Goal: Task Accomplishment & Management: Use online tool/utility

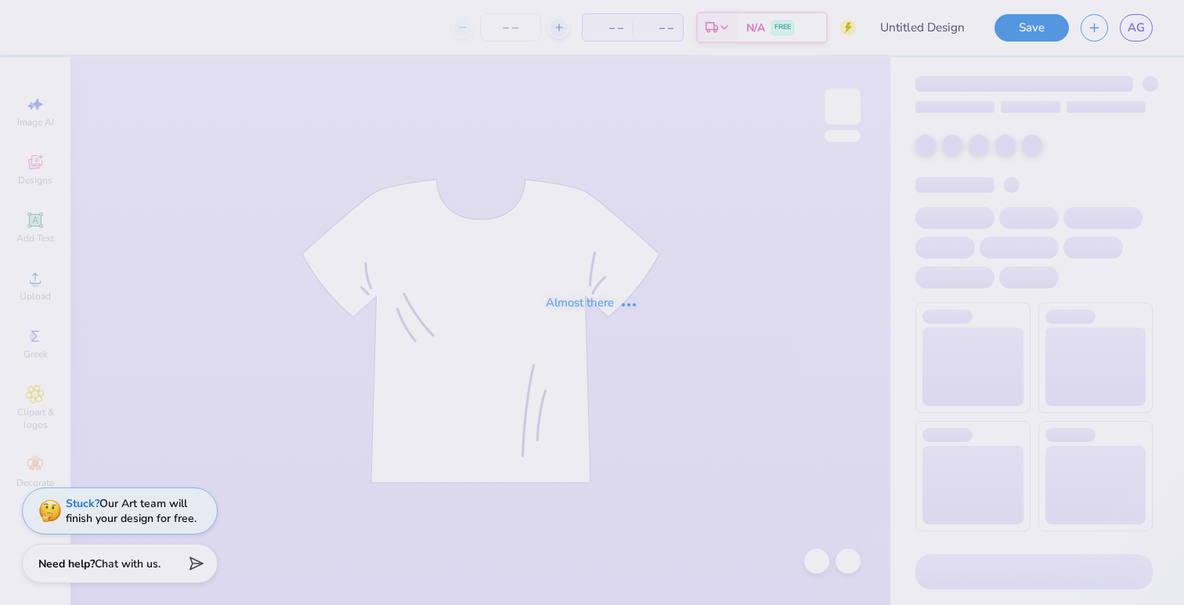
type input "big lil option 1"
type input "75"
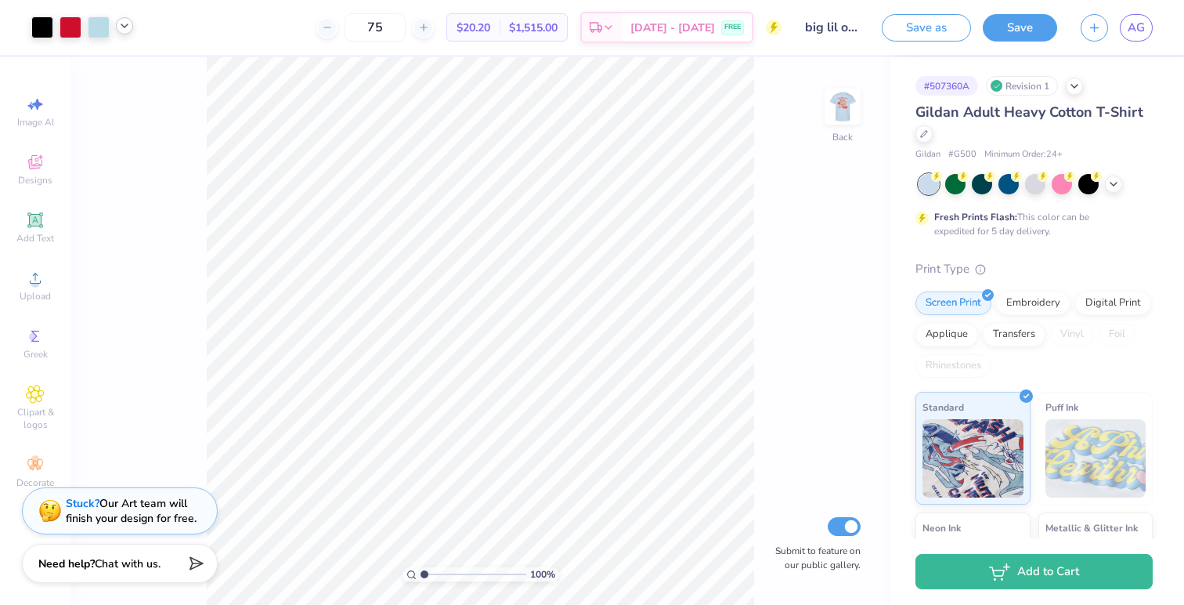
click at [128, 29] on icon at bounding box center [124, 26] width 13 height 13
click at [118, 27] on icon at bounding box center [124, 26] width 13 height 13
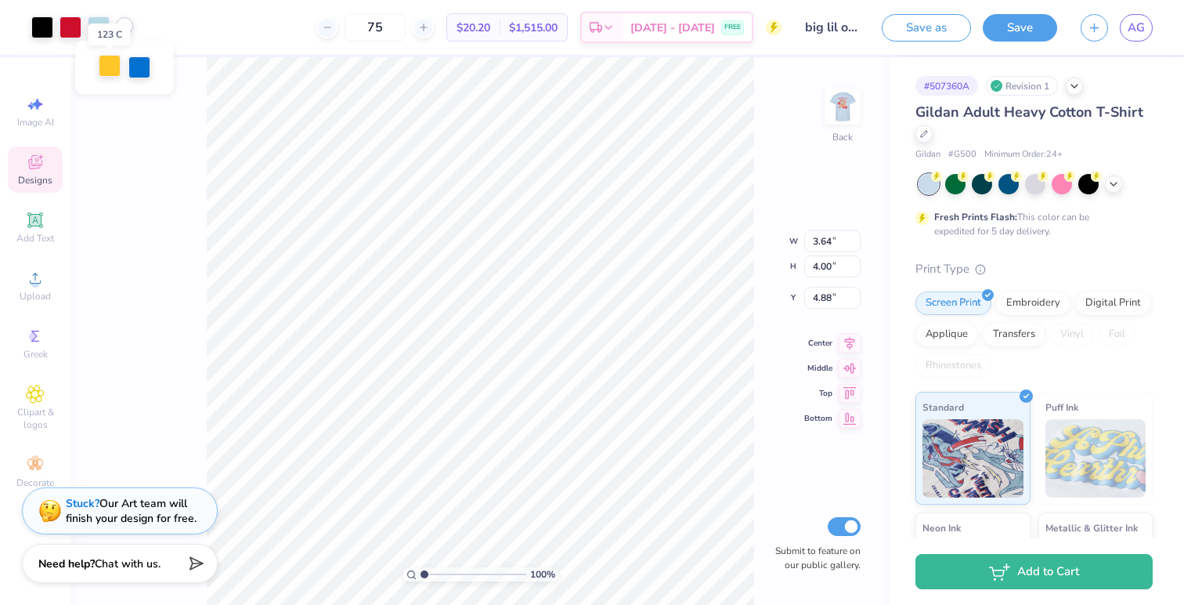
click at [115, 63] on div at bounding box center [110, 66] width 22 height 22
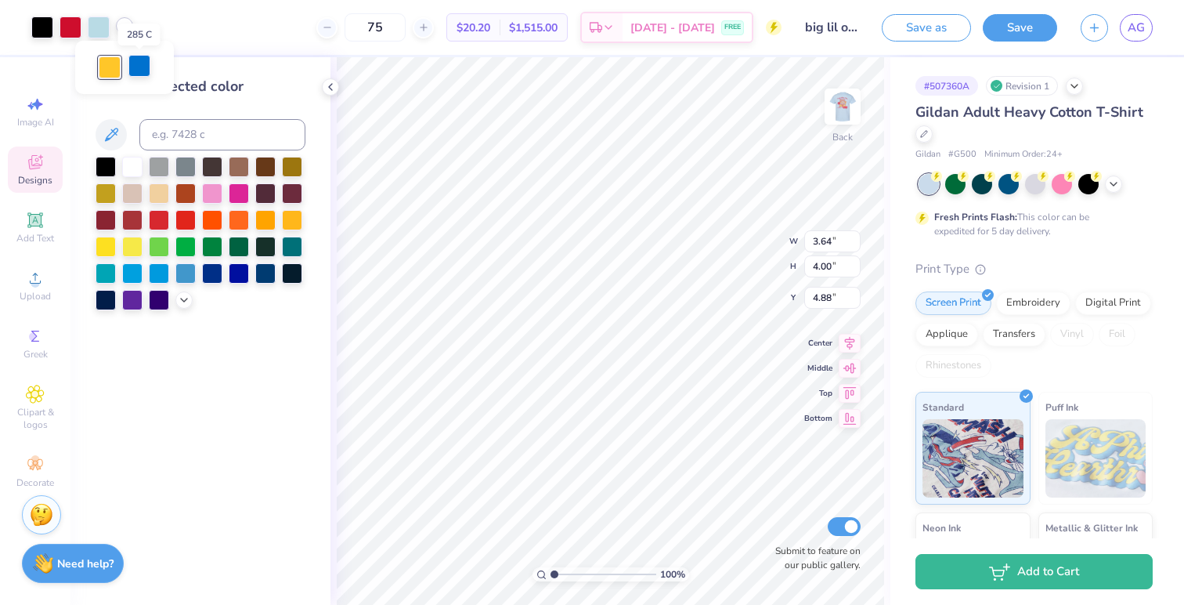
click at [144, 60] on div at bounding box center [139, 66] width 22 height 22
click at [291, 220] on div at bounding box center [292, 218] width 20 height 20
click at [102, 31] on div at bounding box center [99, 26] width 22 height 22
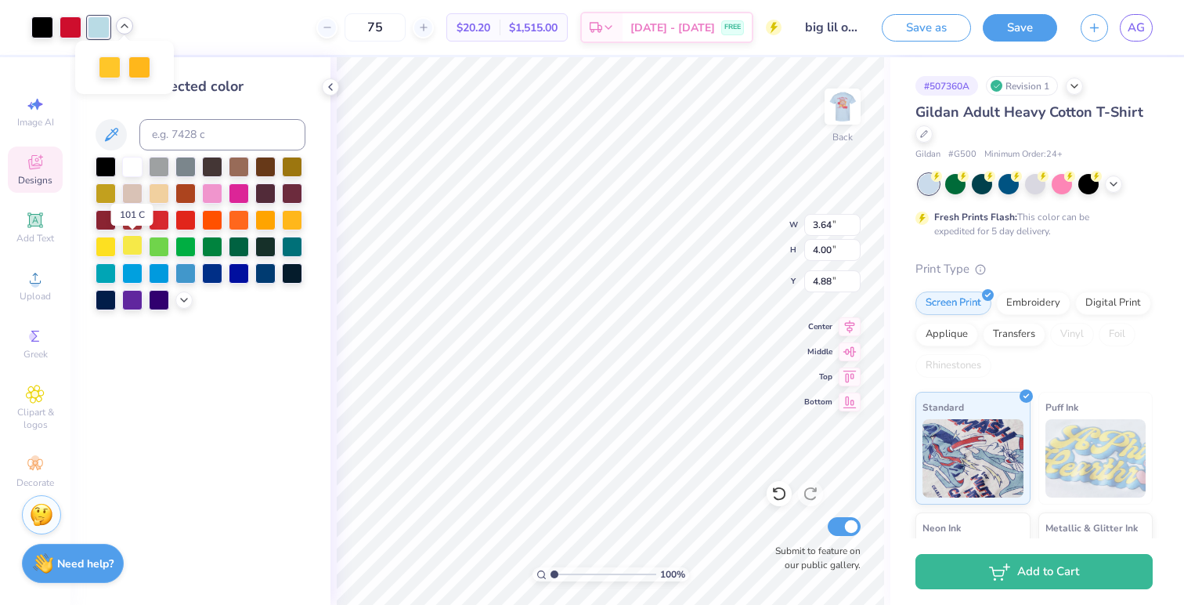
click at [128, 241] on div at bounding box center [132, 245] width 20 height 20
click at [146, 64] on div at bounding box center [139, 66] width 22 height 22
click at [168, 127] on input at bounding box center [222, 134] width 166 height 31
type input "123"
click at [127, 24] on polyline at bounding box center [124, 25] width 6 height 3
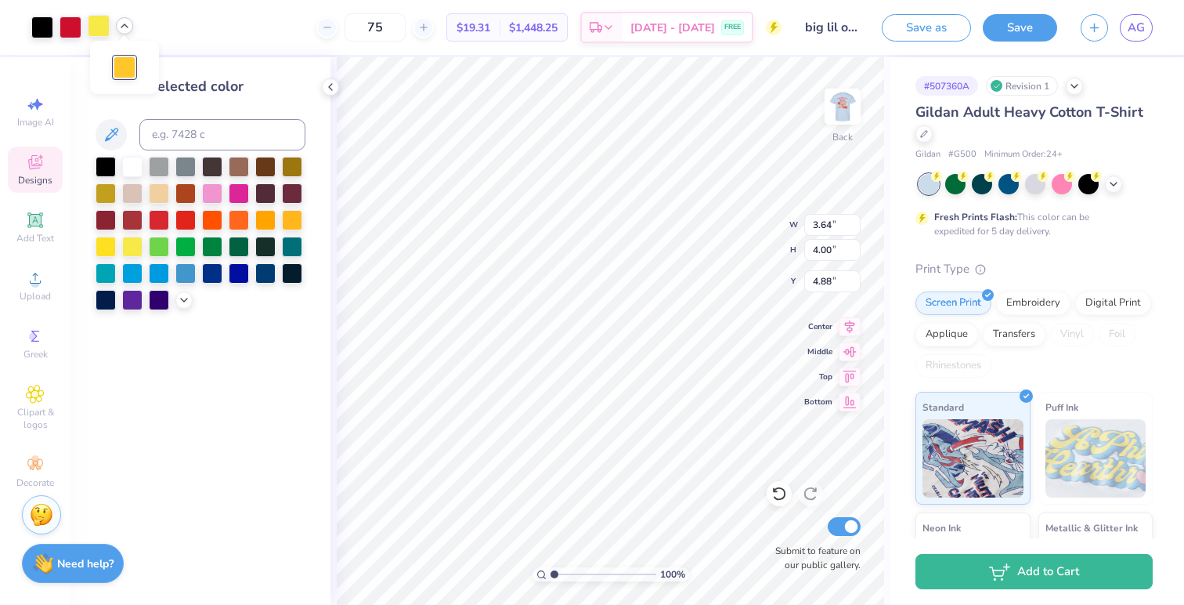
click at [104, 28] on div at bounding box center [99, 26] width 22 height 22
click at [155, 197] on div at bounding box center [159, 192] width 20 height 20
click at [186, 221] on div at bounding box center [185, 218] width 20 height 20
click at [78, 26] on div at bounding box center [71, 26] width 22 height 22
click at [91, 28] on div at bounding box center [99, 26] width 22 height 22
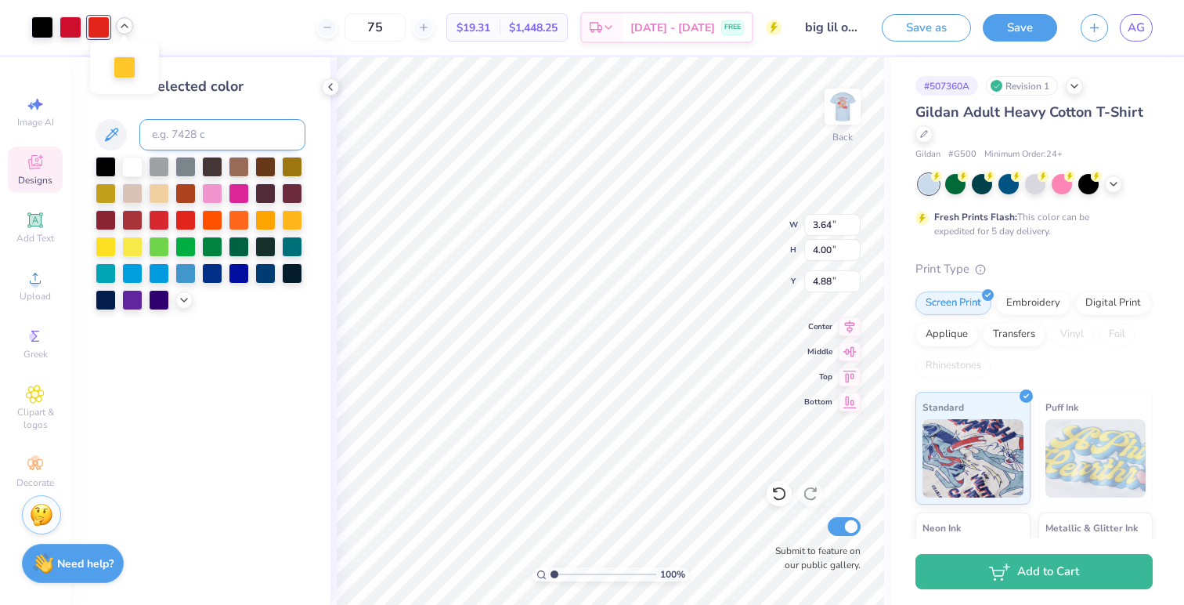
click at [161, 128] on input at bounding box center [222, 134] width 166 height 31
type input "186"
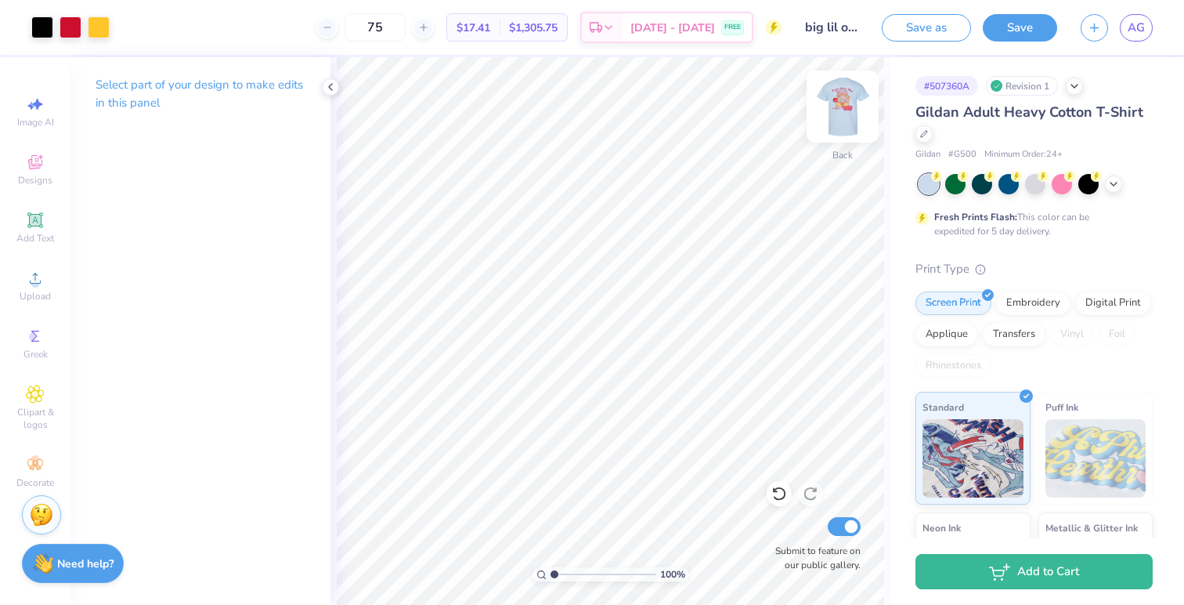
click at [834, 117] on img at bounding box center [842, 106] width 63 height 63
drag, startPoint x: 406, startPoint y: 31, endPoint x: 375, endPoint y: 31, distance: 31.3
click at [375, 31] on input "75" at bounding box center [375, 27] width 61 height 28
type input "24"
drag, startPoint x: 424, startPoint y: 26, endPoint x: 392, endPoint y: 26, distance: 31.3
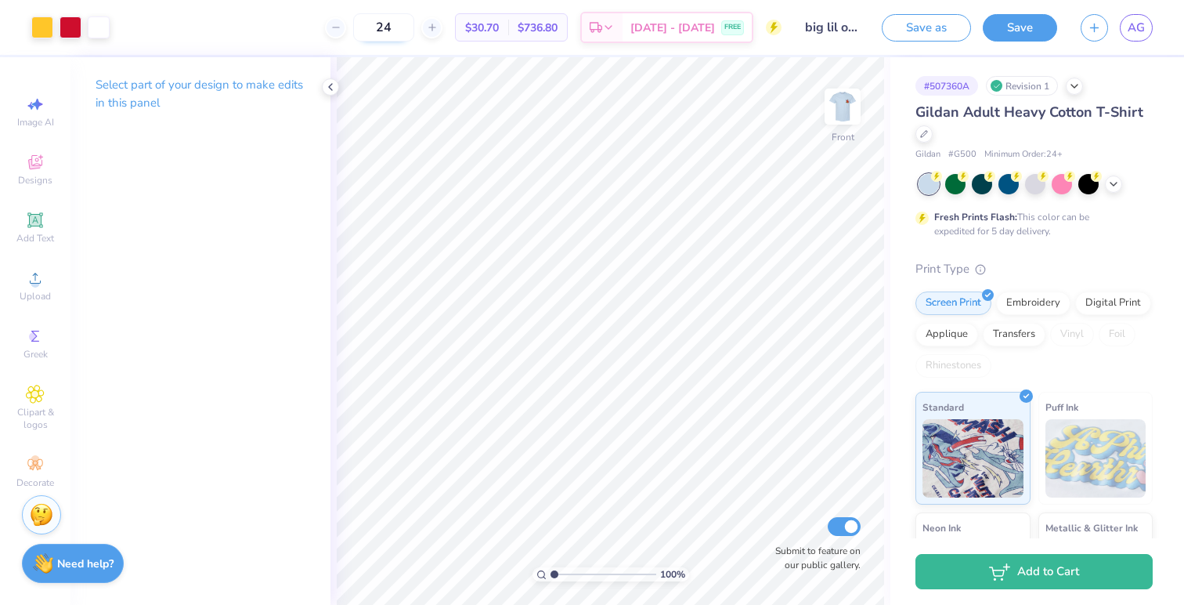
click at [392, 26] on input "24" at bounding box center [383, 27] width 61 height 28
click at [102, 23] on div at bounding box center [99, 26] width 22 height 22
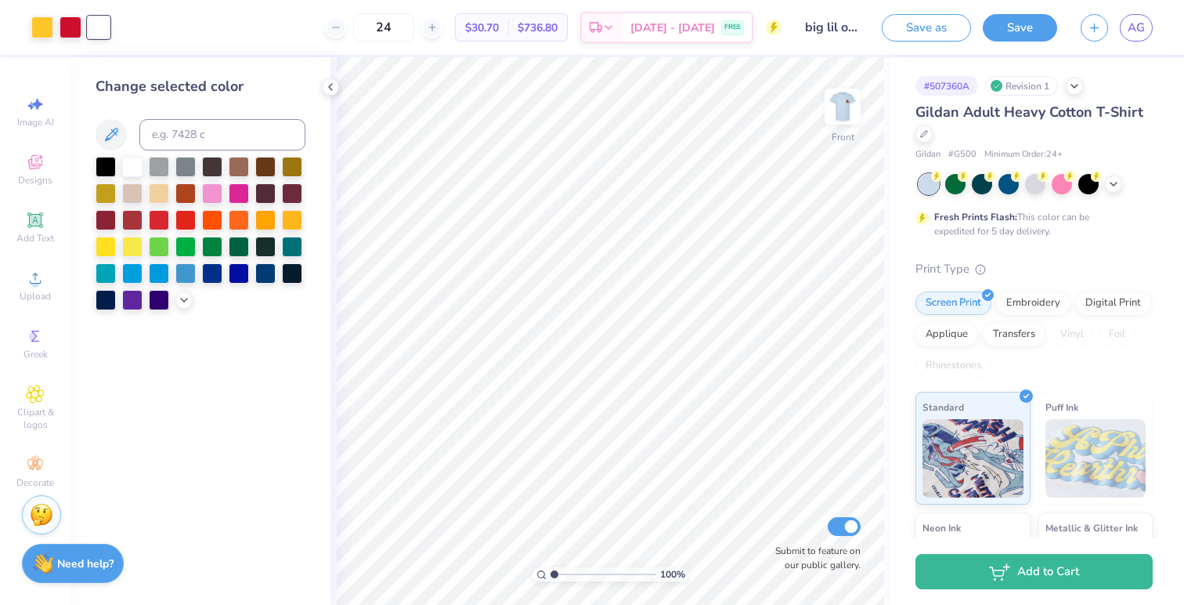
click at [88, 29] on div at bounding box center [99, 27] width 22 height 22
click at [187, 138] on input at bounding box center [222, 134] width 166 height 31
type input "186"
type input "75"
click at [782, 485] on icon at bounding box center [779, 493] width 16 height 16
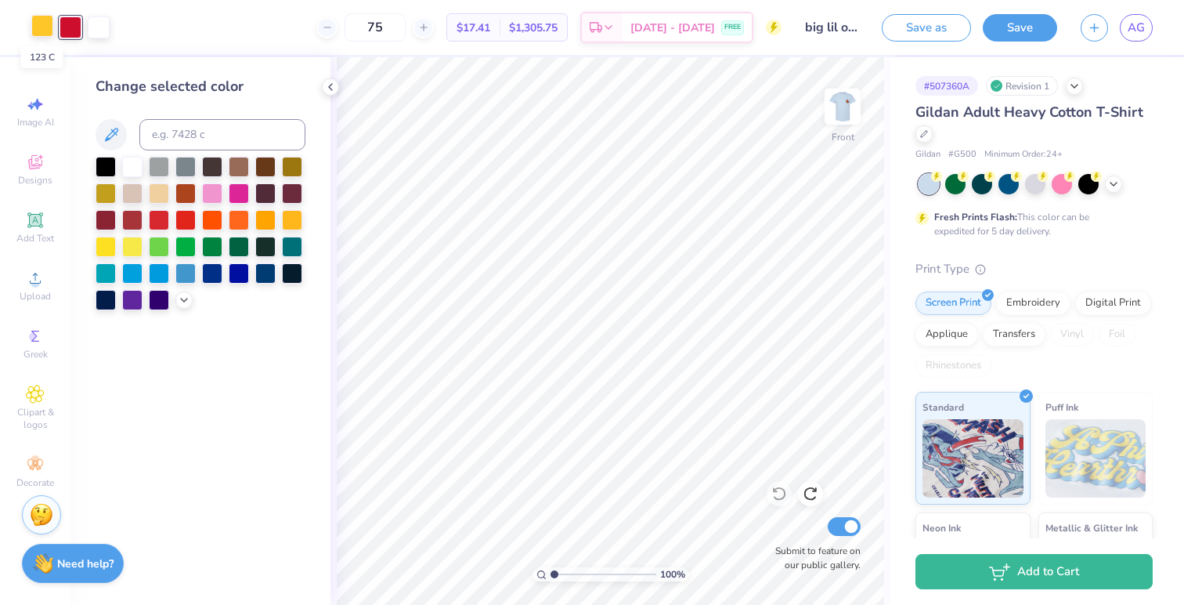
click at [39, 30] on div at bounding box center [42, 26] width 22 height 22
click at [99, 26] on div at bounding box center [99, 26] width 22 height 22
click at [177, 143] on input at bounding box center [222, 134] width 166 height 31
type input "123"
drag, startPoint x: 420, startPoint y: 29, endPoint x: 377, endPoint y: 25, distance: 42.5
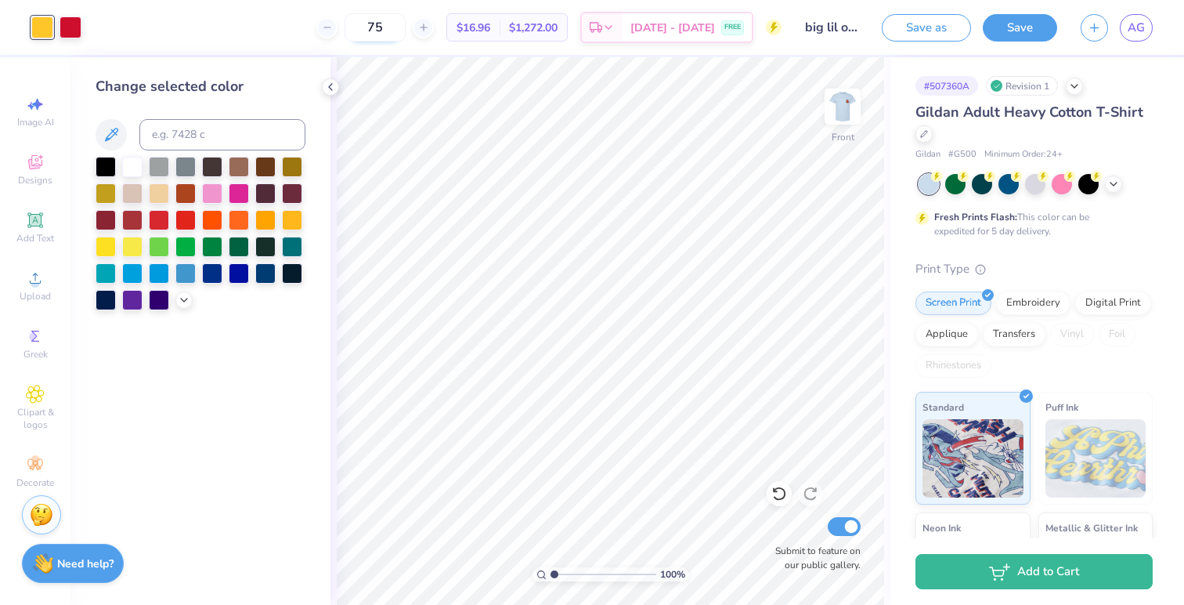
click at [377, 25] on input "75" at bounding box center [375, 27] width 61 height 28
drag, startPoint x: 413, startPoint y: 29, endPoint x: 395, endPoint y: 29, distance: 18.0
click at [395, 29] on input "24" at bounding box center [383, 27] width 61 height 28
type input "75"
click at [332, 88] on icon at bounding box center [330, 87] width 13 height 13
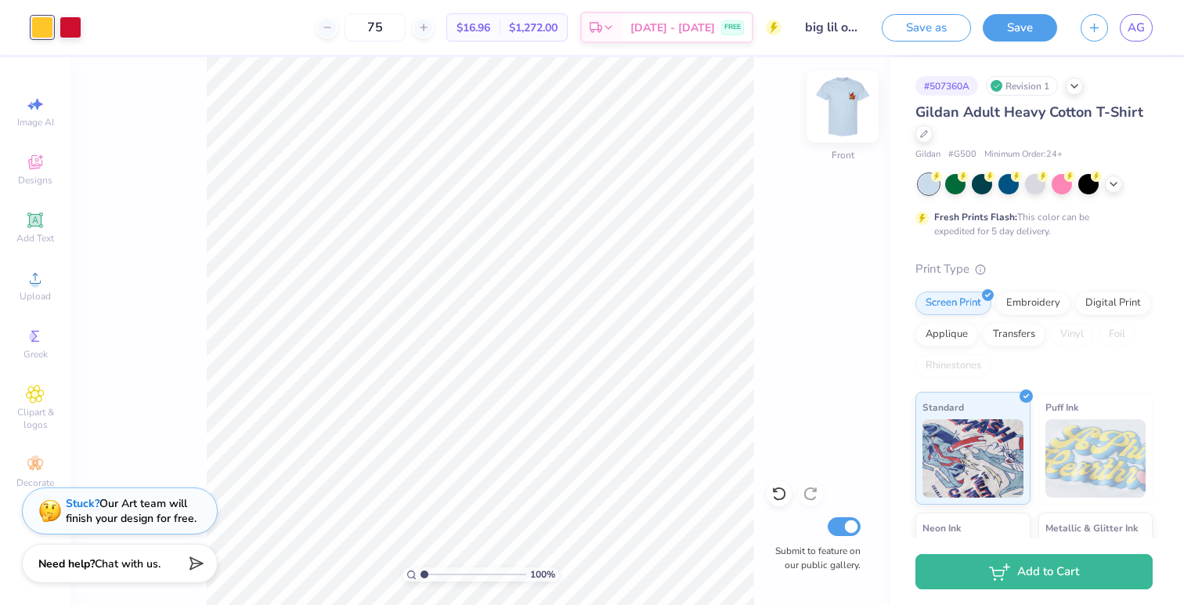
click at [837, 110] on img at bounding box center [842, 106] width 63 height 63
click at [1019, 24] on button "Save" at bounding box center [1020, 25] width 74 height 27
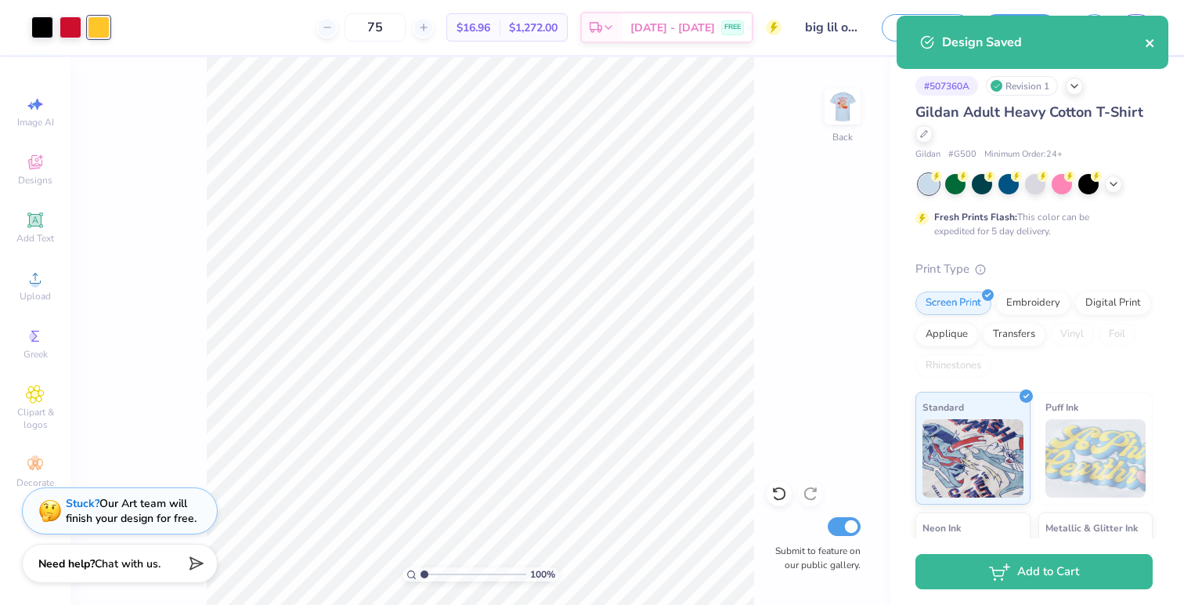
click at [1150, 42] on icon "close" at bounding box center [1150, 43] width 8 height 8
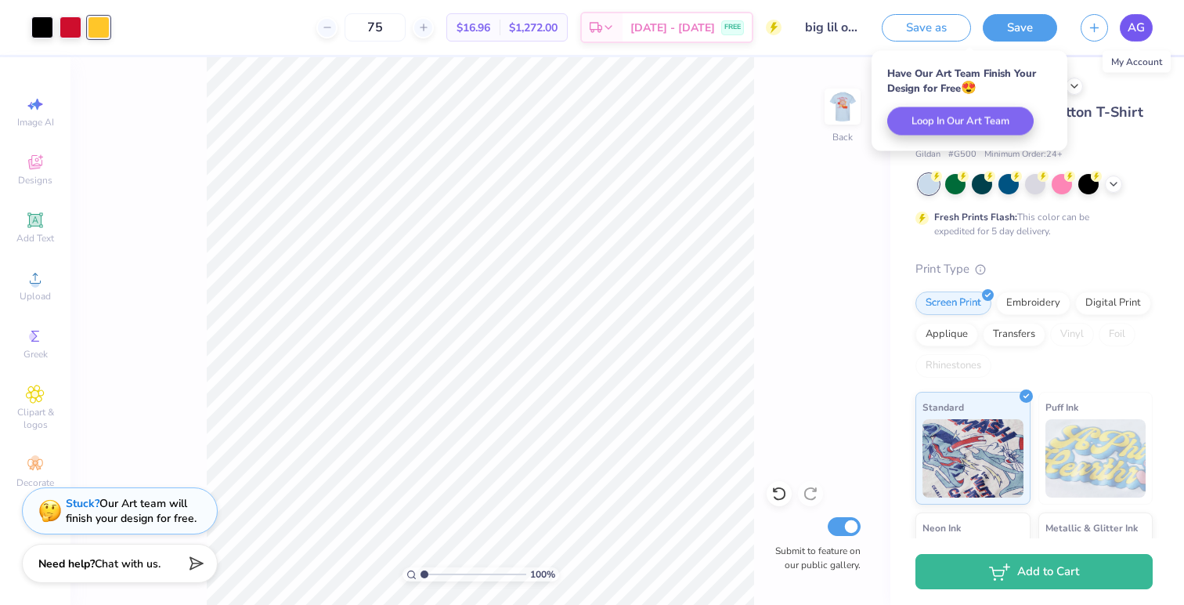
click at [1138, 24] on span "AG" at bounding box center [1136, 28] width 17 height 18
